Goal: Task Accomplishment & Management: Use online tool/utility

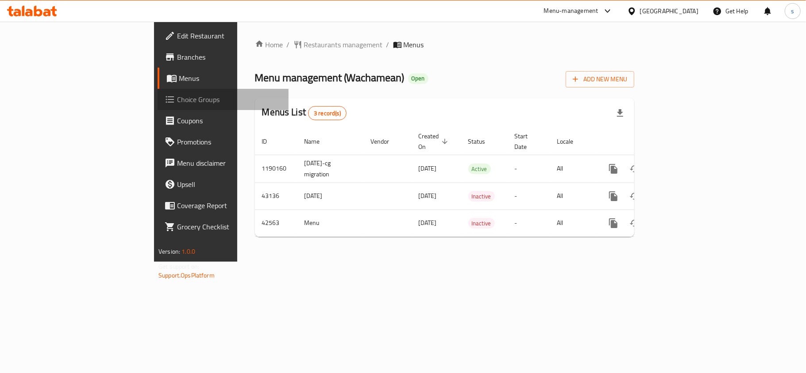
click at [177, 104] on span "Choice Groups" at bounding box center [229, 99] width 104 height 11
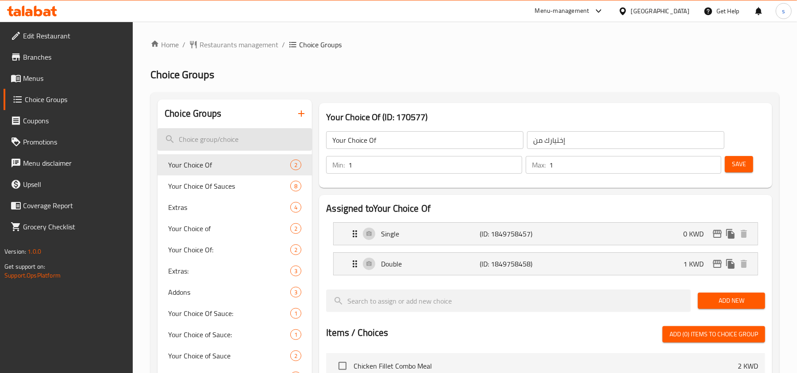
click at [223, 137] on input "search" at bounding box center [235, 139] width 154 height 23
paste input "Your Choice Of Sauces"
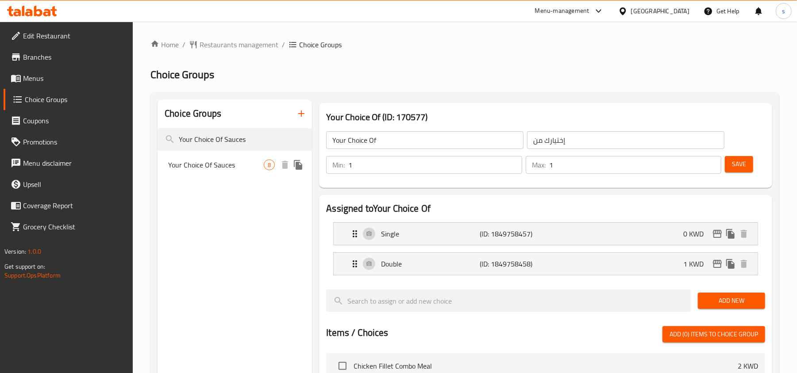
type input "Your Choice Of Sauces"
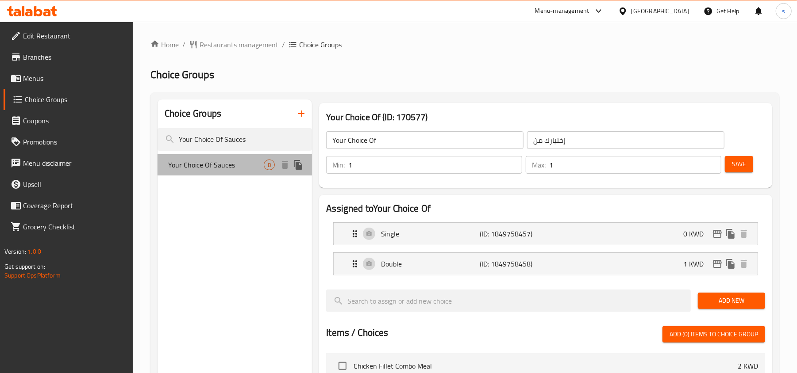
click at [236, 158] on div "Your Choice Of Sauces 8" at bounding box center [235, 164] width 154 height 21
type input "Your Choice Of Sauces"
type input "اختيارك من الصوص"
type input "8"
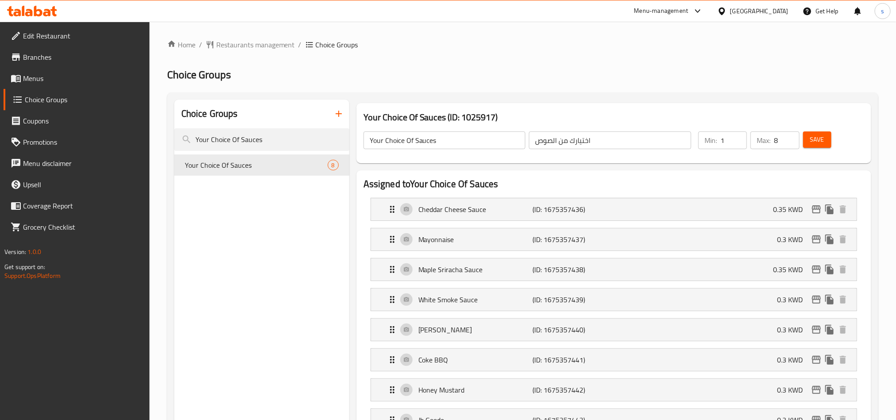
scroll to position [438, 0]
